Goal: Navigation & Orientation: Go to known website

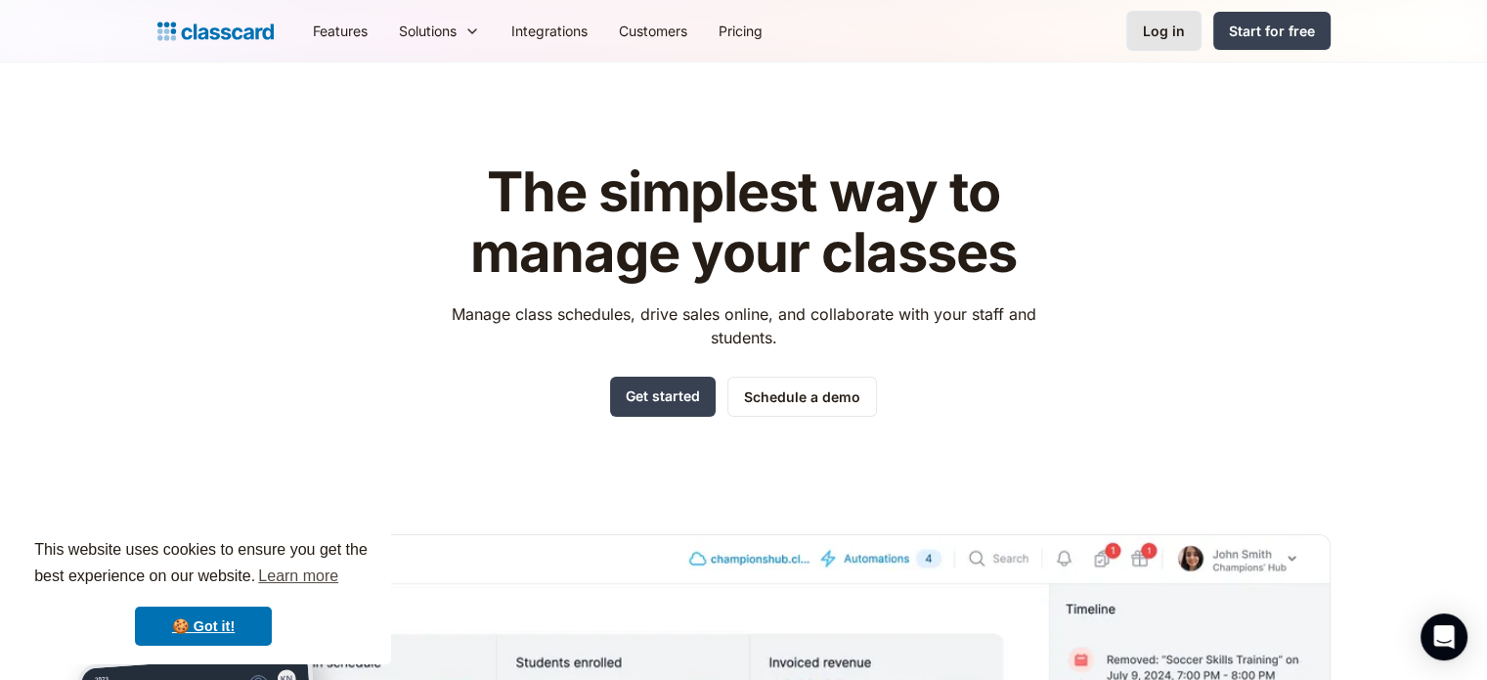
click at [1167, 35] on div "Log in" at bounding box center [1164, 31] width 42 height 21
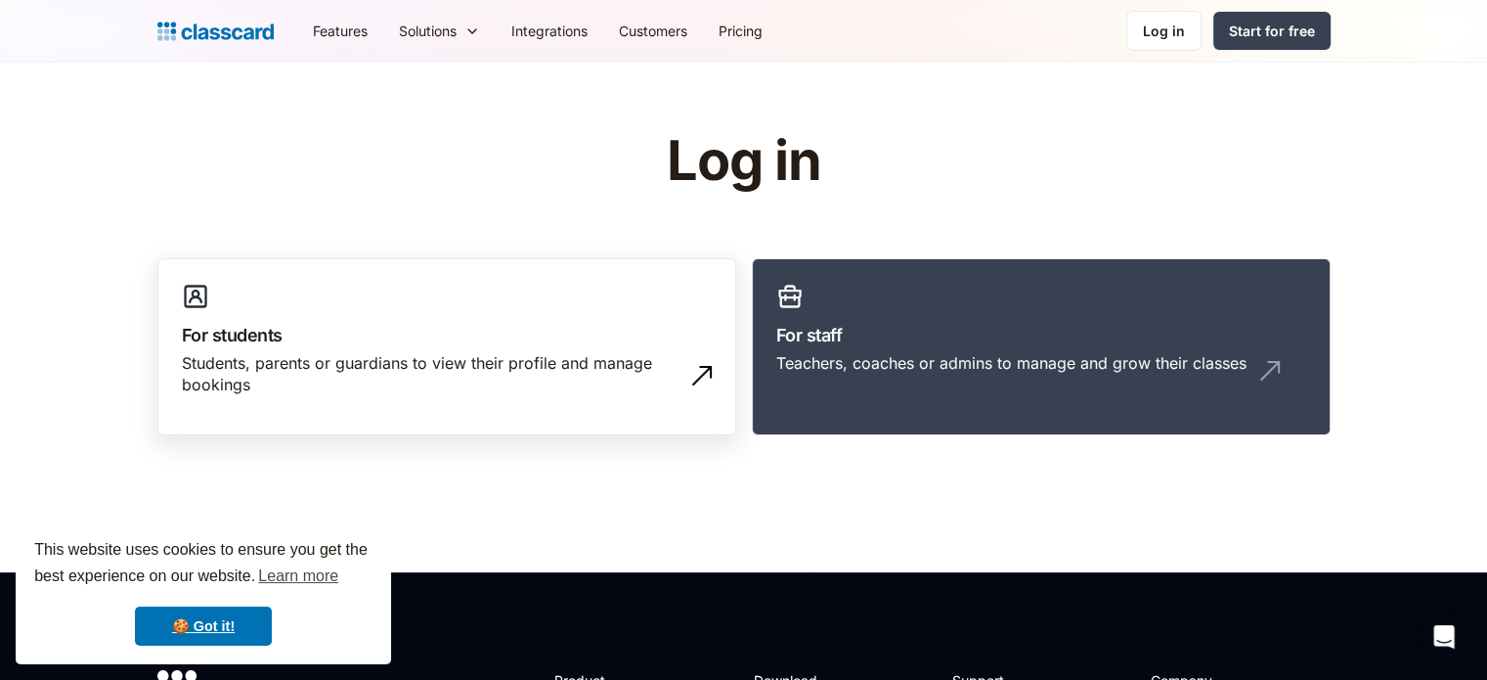
click at [554, 330] on h3 "For students" at bounding box center [447, 335] width 530 height 26
